Goal: Task Accomplishment & Management: Manage account settings

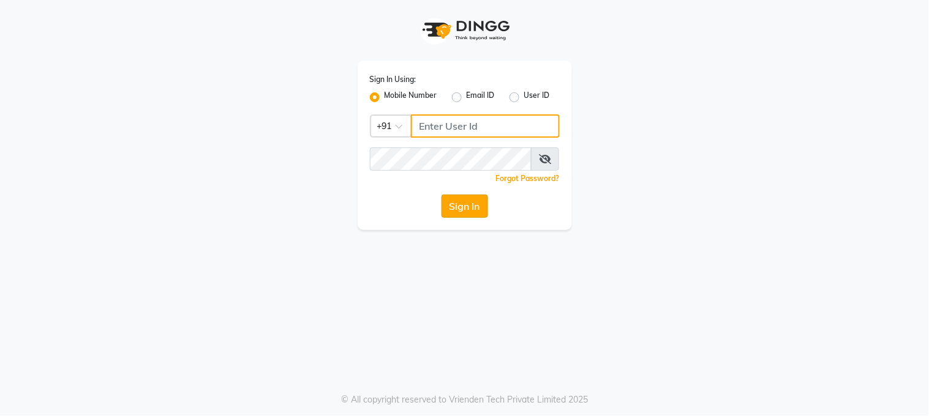
type input "8605577628"
click at [467, 211] on button "Sign In" at bounding box center [464, 206] width 47 height 23
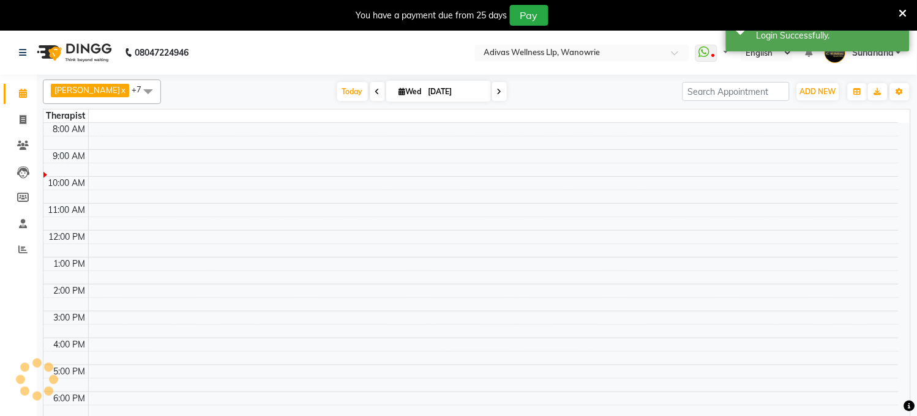
select select "en"
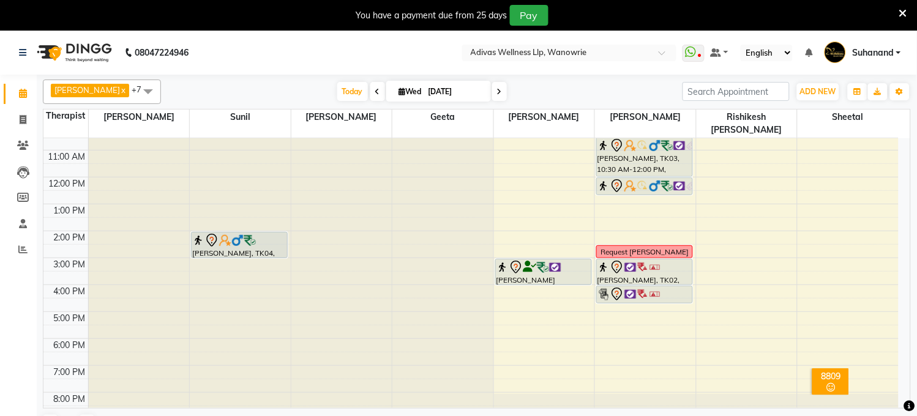
scroll to position [31, 0]
